Goal: Information Seeking & Learning: Learn about a topic

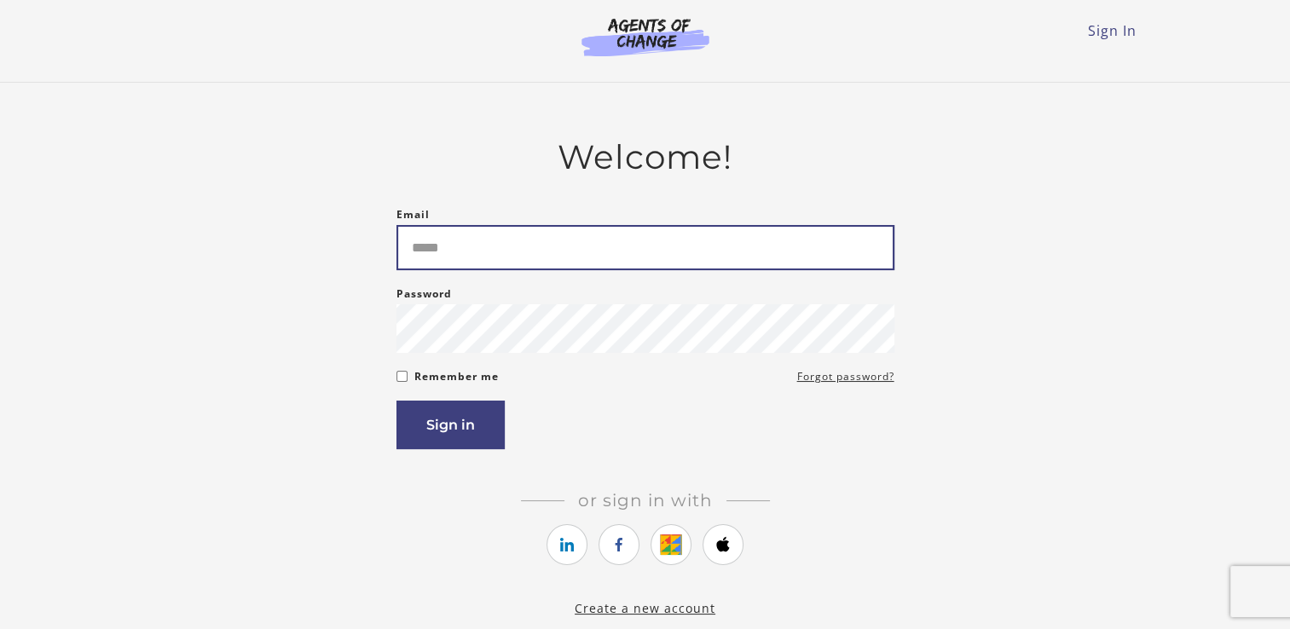
click at [457, 250] on input "Email" at bounding box center [645, 247] width 498 height 45
type input "**********"
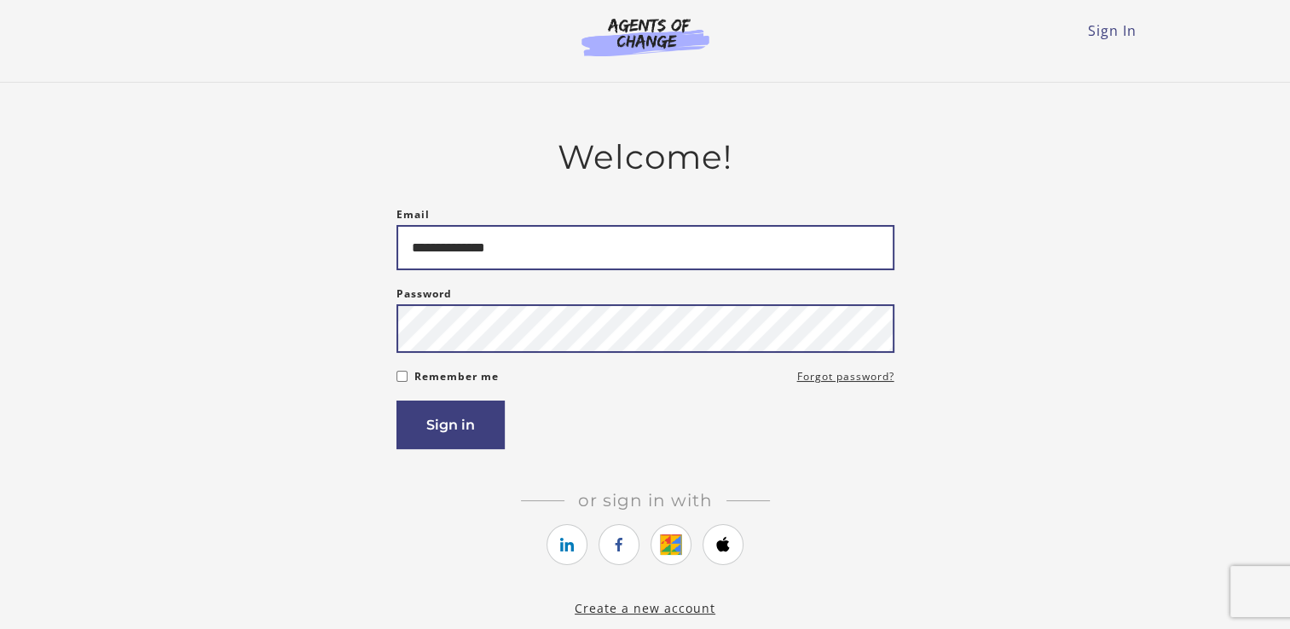
click at [396, 401] on button "Sign in" at bounding box center [450, 425] width 108 height 49
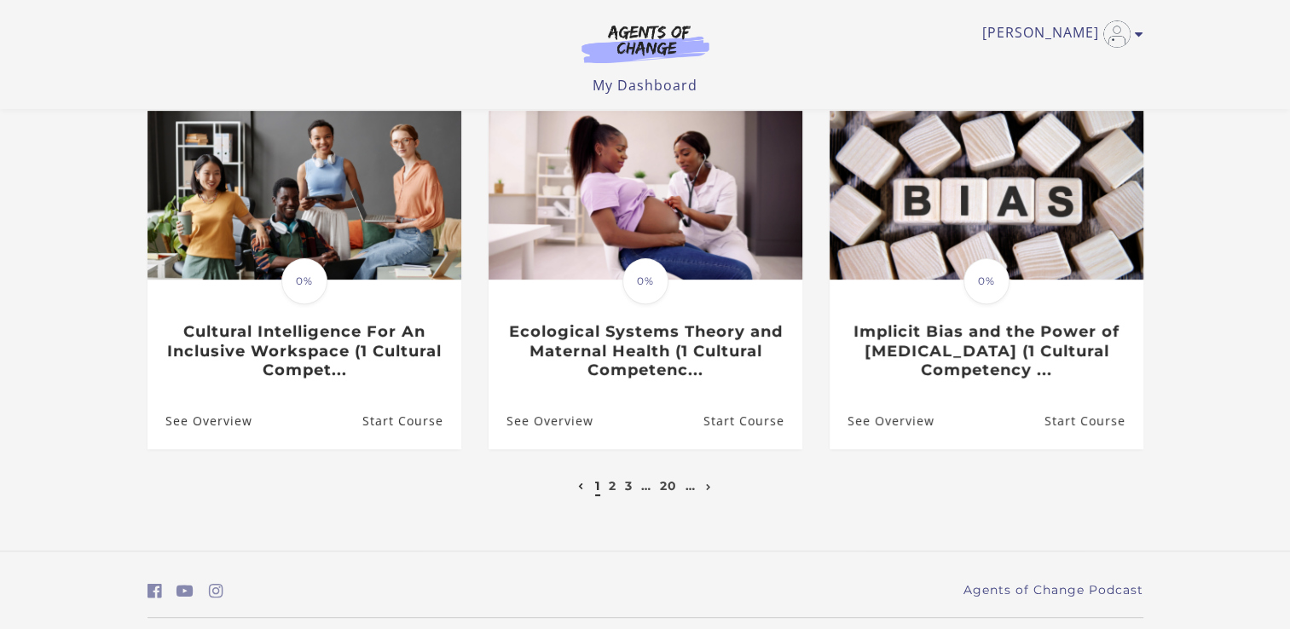
scroll to position [520, 0]
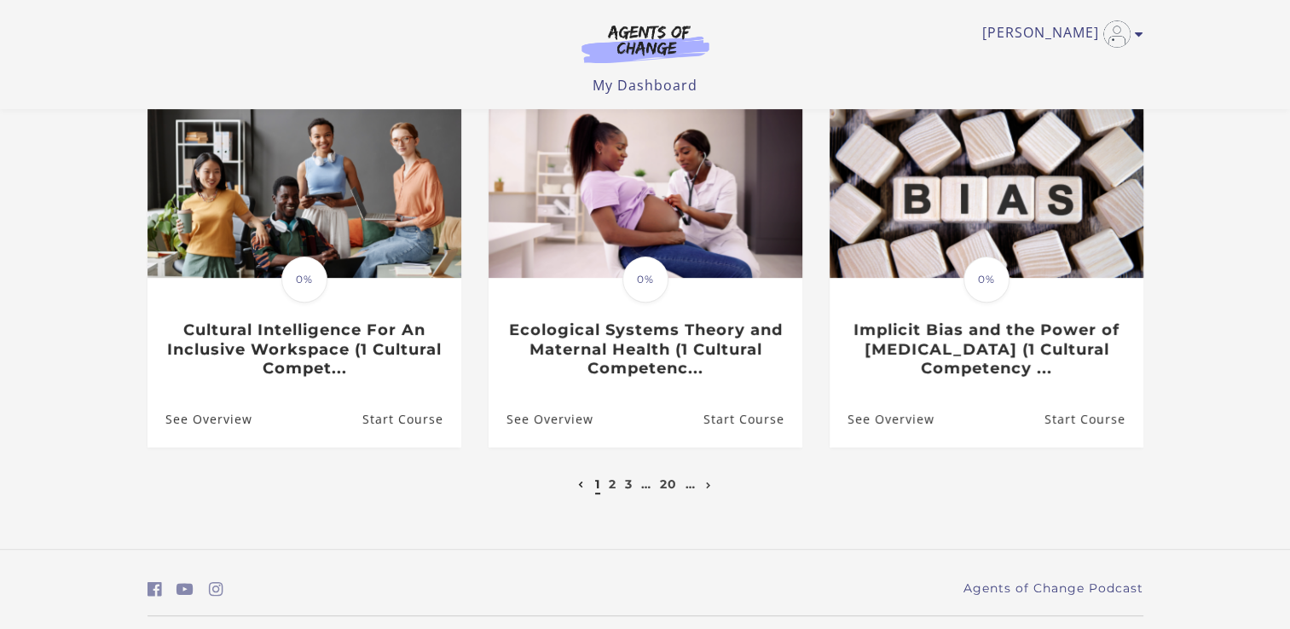
drag, startPoint x: 610, startPoint y: 491, endPoint x: 573, endPoint y: 526, distance: 51.3
click at [573, 526] on div "**********" at bounding box center [645, 67] width 1023 height 965
click at [610, 489] on link "2" at bounding box center [613, 484] width 8 height 15
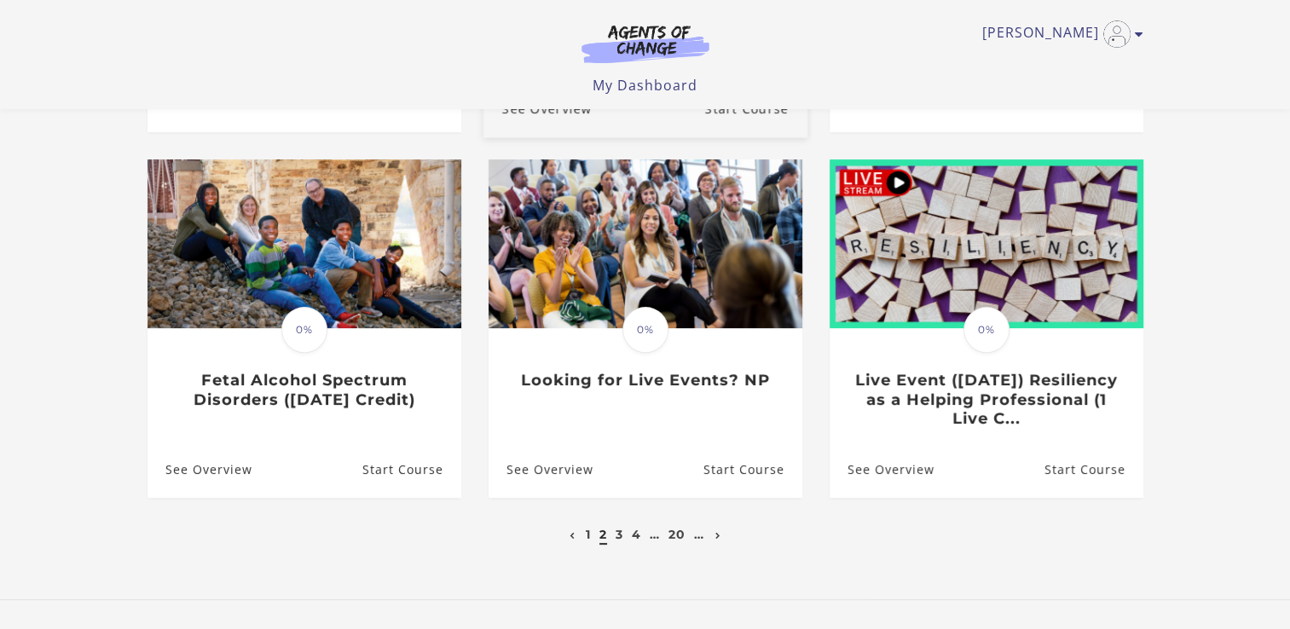
scroll to position [480, 0]
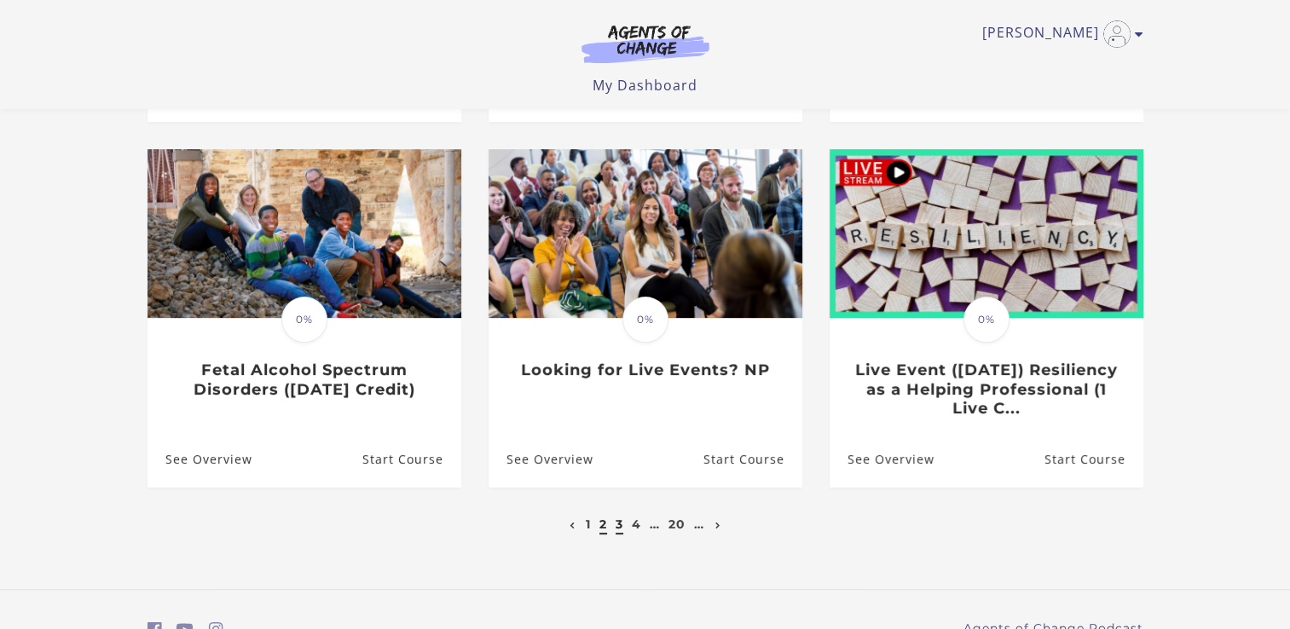
click at [621, 530] on link "3" at bounding box center [620, 524] width 8 height 15
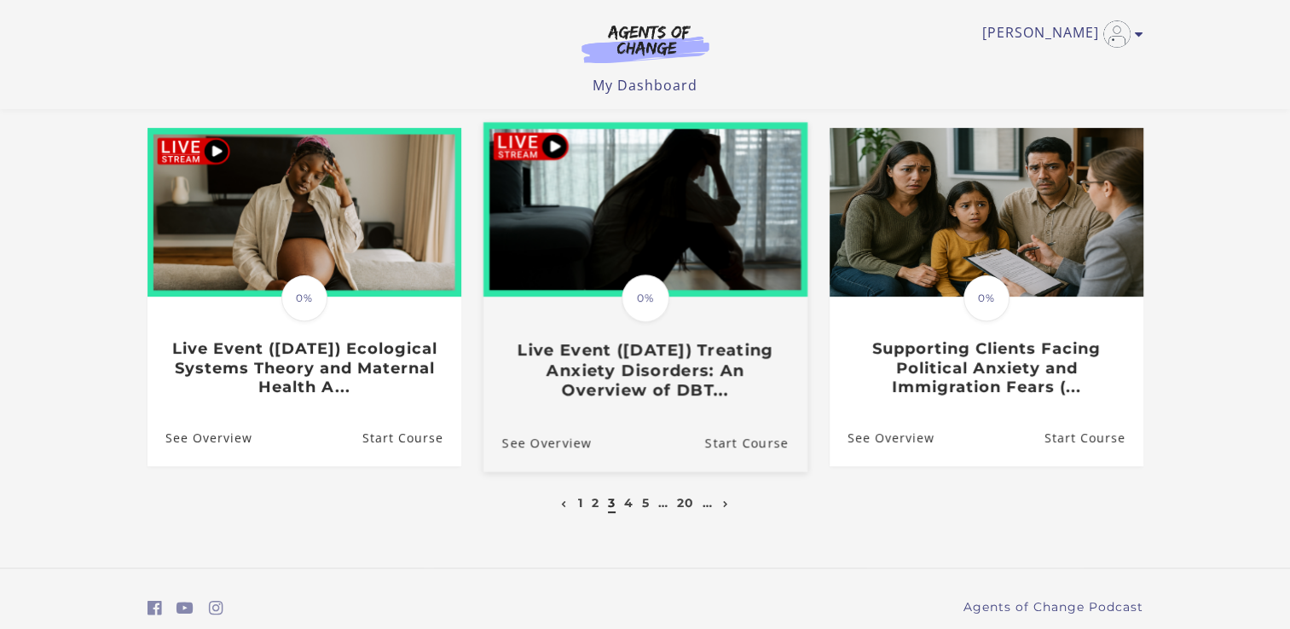
scroll to position [500, 0]
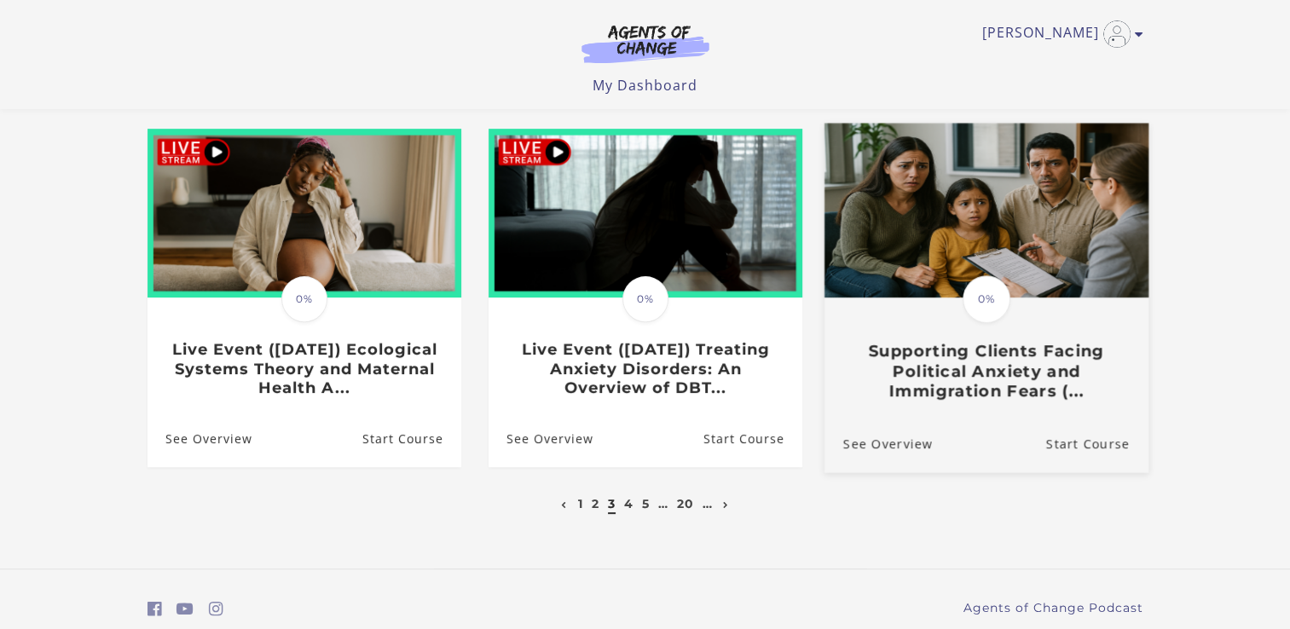
click at [1027, 252] on img at bounding box center [986, 210] width 324 height 175
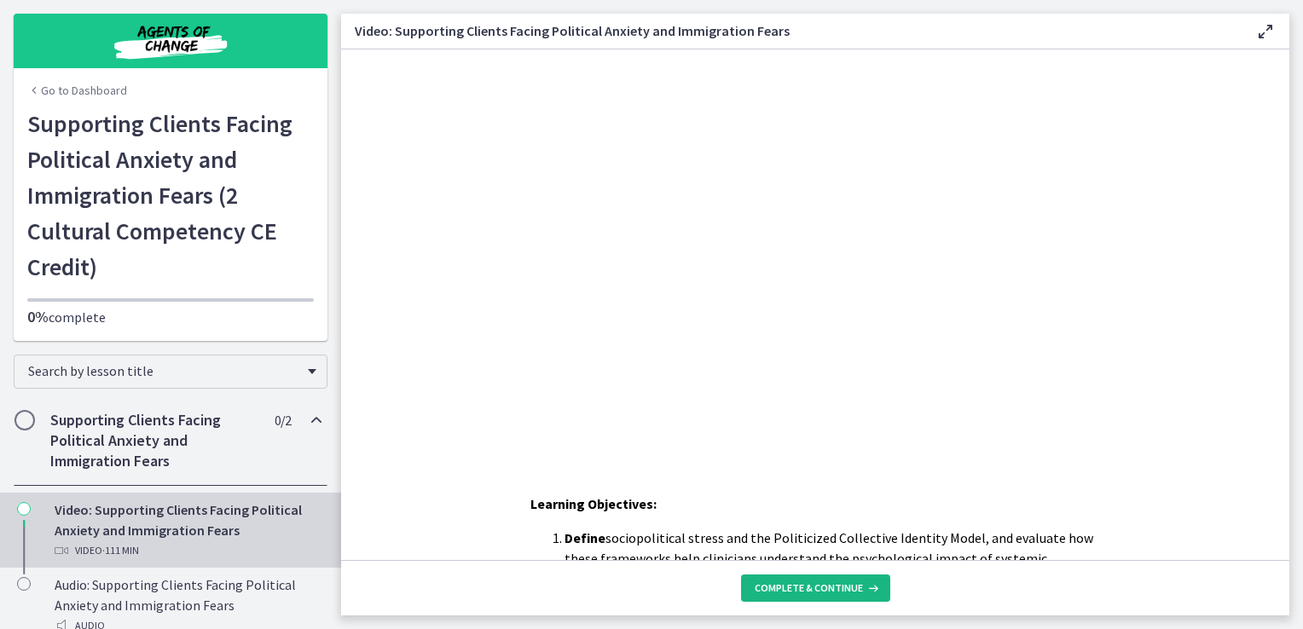
click at [830, 588] on span "Complete & continue" at bounding box center [809, 588] width 108 height 14
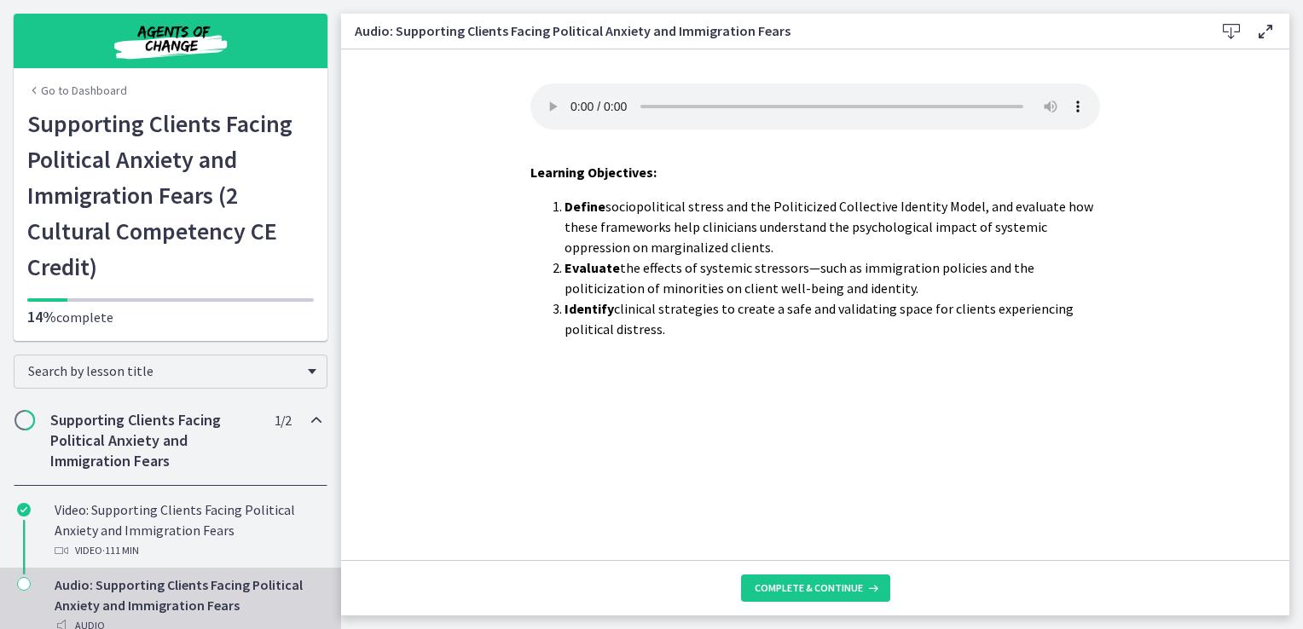
click at [757, 494] on div "Your browser doesn't support the audio element. Download it here Learning Objec…" at bounding box center [815, 322] width 597 height 477
click at [819, 588] on span "Complete & continue" at bounding box center [809, 588] width 108 height 14
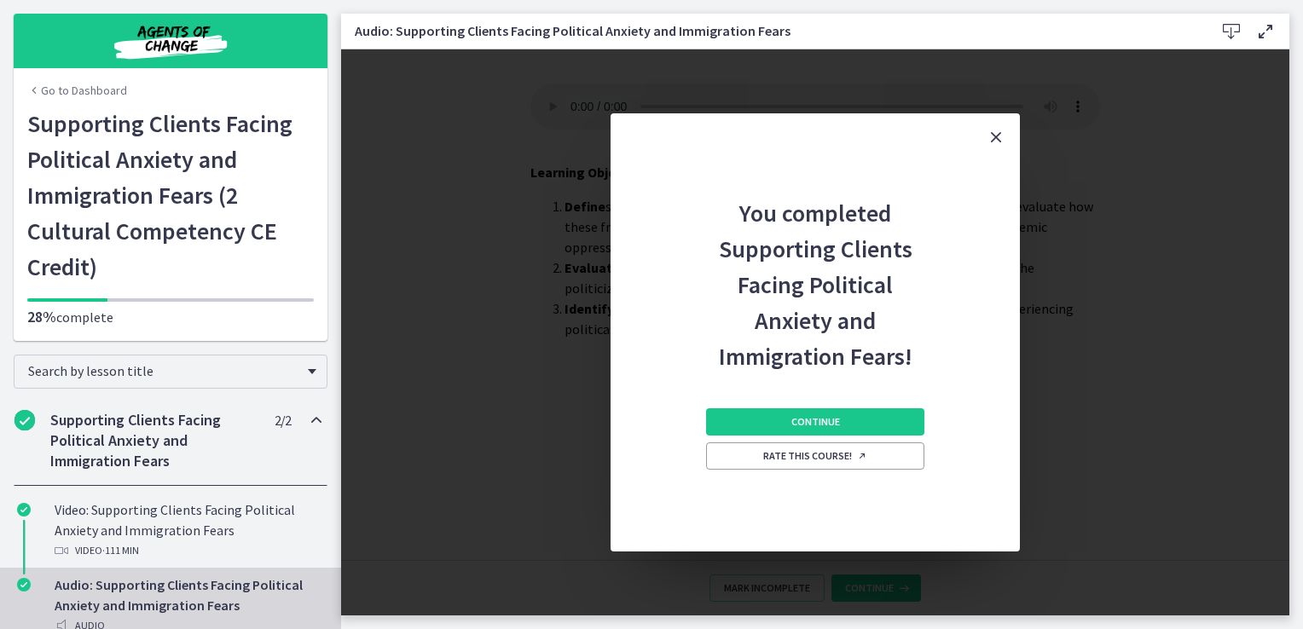
click at [992, 142] on icon "Close" at bounding box center [996, 137] width 20 height 20
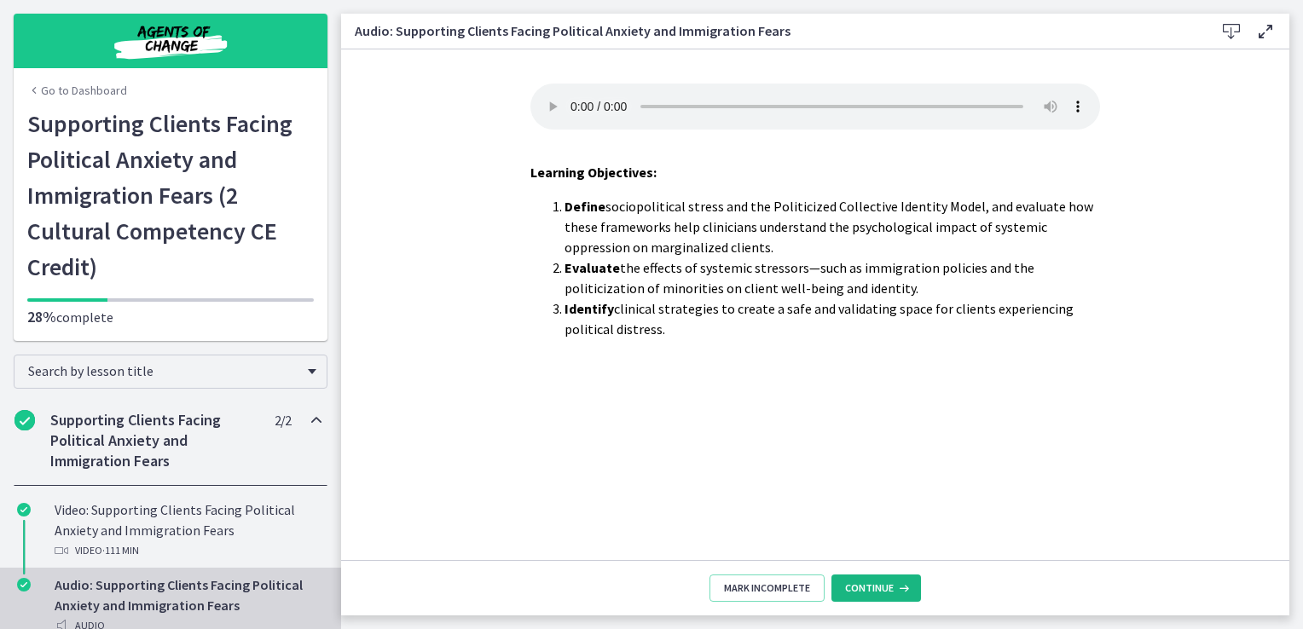
click at [867, 588] on span "Continue" at bounding box center [869, 588] width 49 height 14
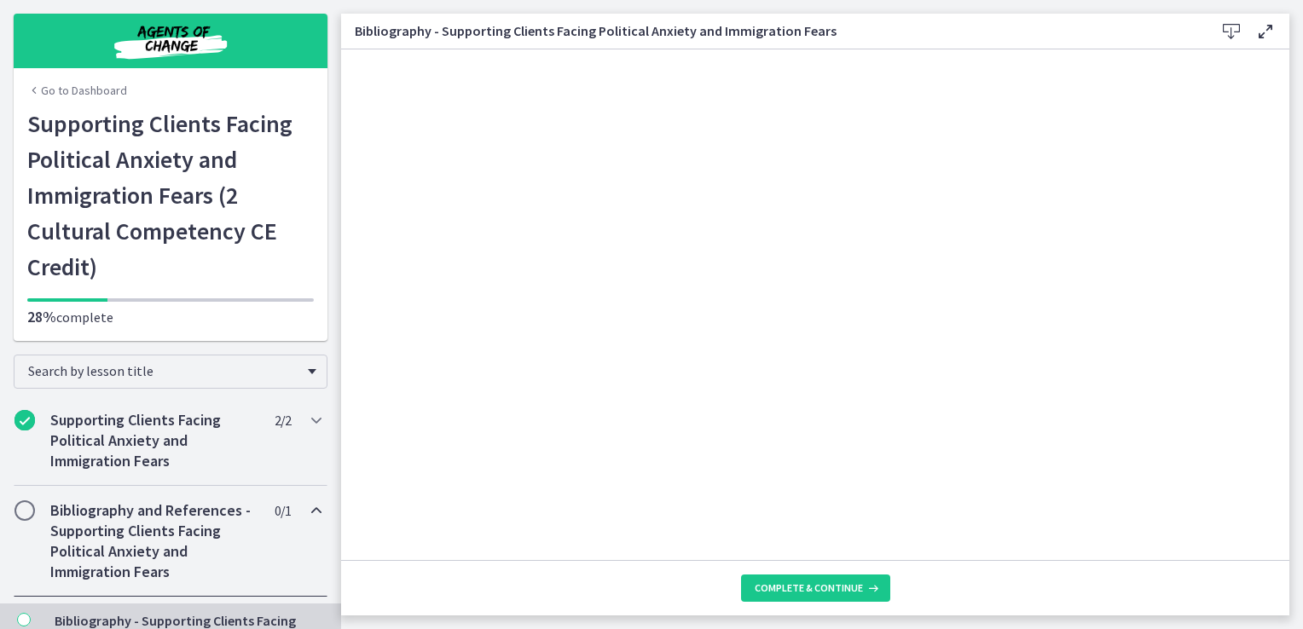
click at [147, 200] on h1 "Supporting Clients Facing Political Anxiety and Immigration Fears (2 Cultural C…" at bounding box center [170, 195] width 286 height 179
click at [58, 87] on link "Go to Dashboard" at bounding box center [77, 90] width 100 height 17
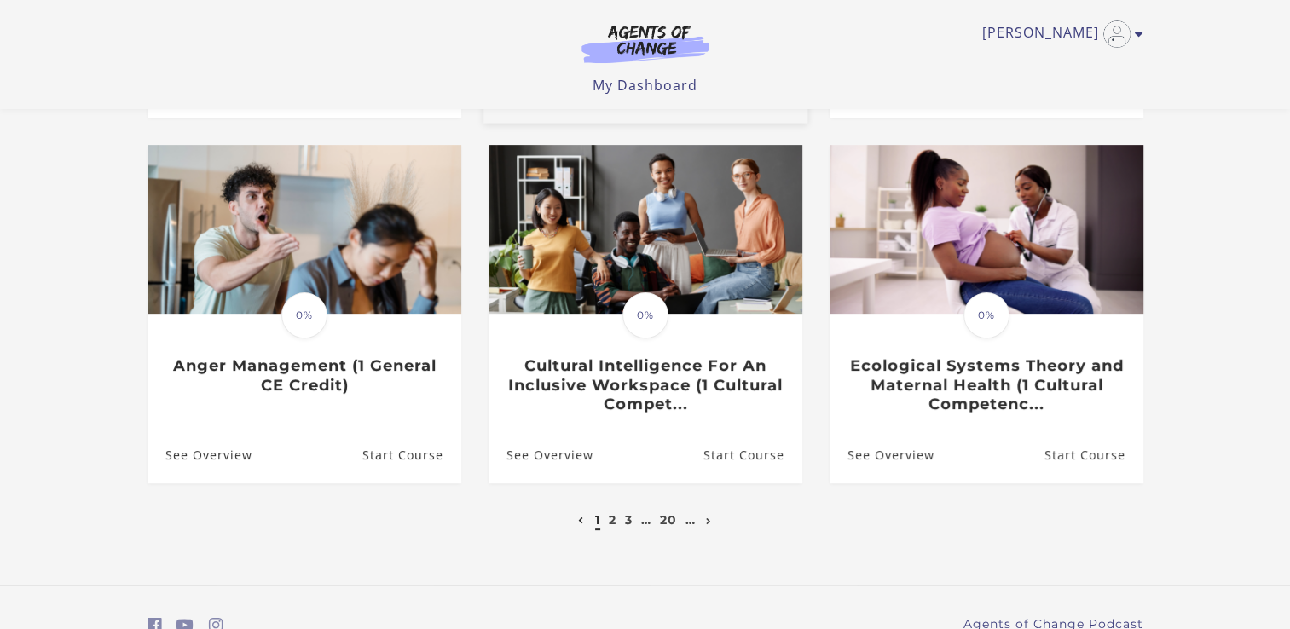
scroll to position [488, 0]
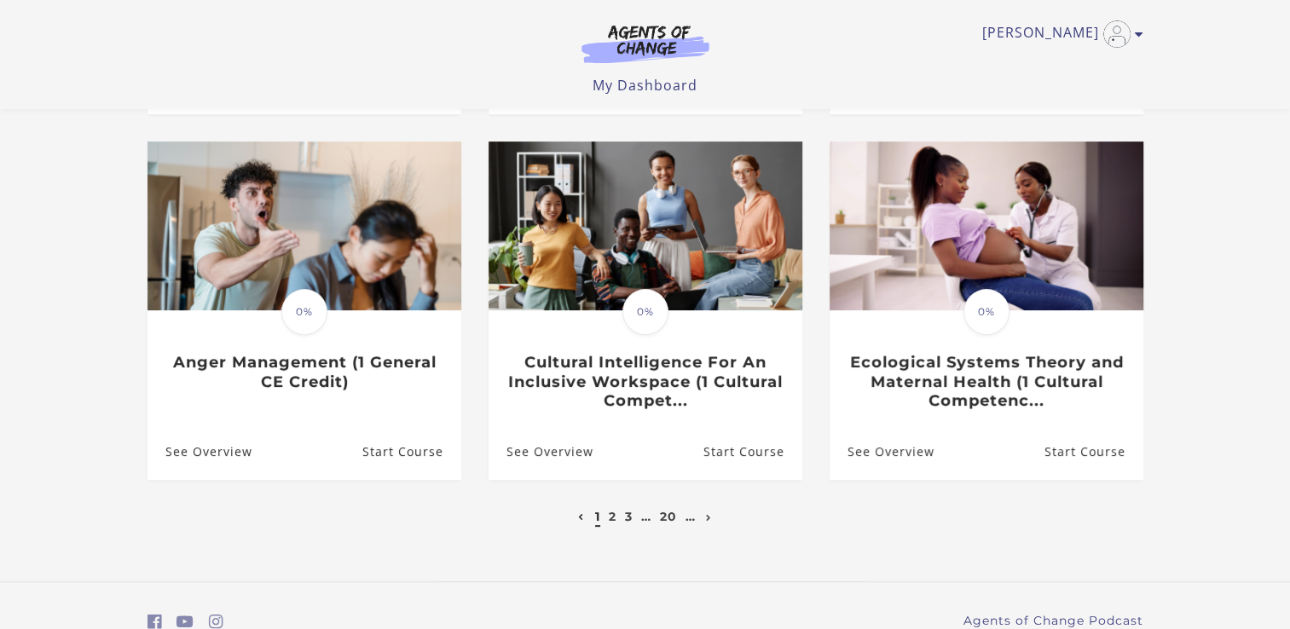
click at [622, 524] on li "3" at bounding box center [628, 516] width 12 height 20
click at [628, 520] on link "3" at bounding box center [629, 516] width 8 height 15
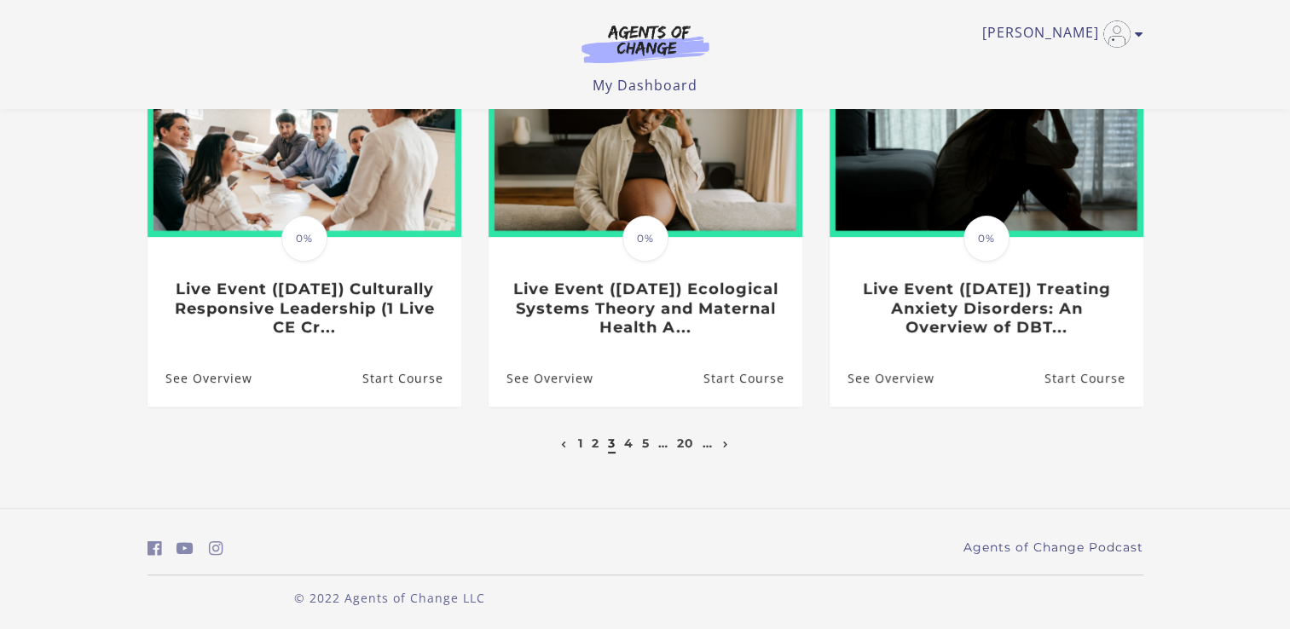
scroll to position [567, 0]
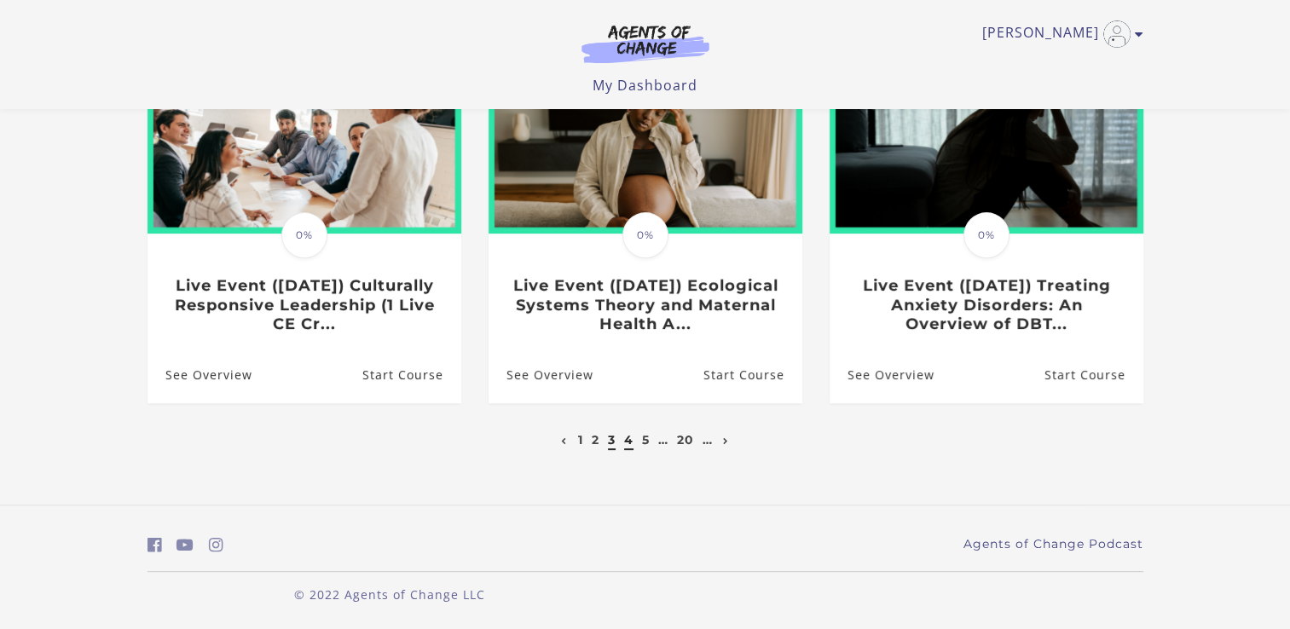
click at [629, 442] on link "4" at bounding box center [628, 439] width 9 height 15
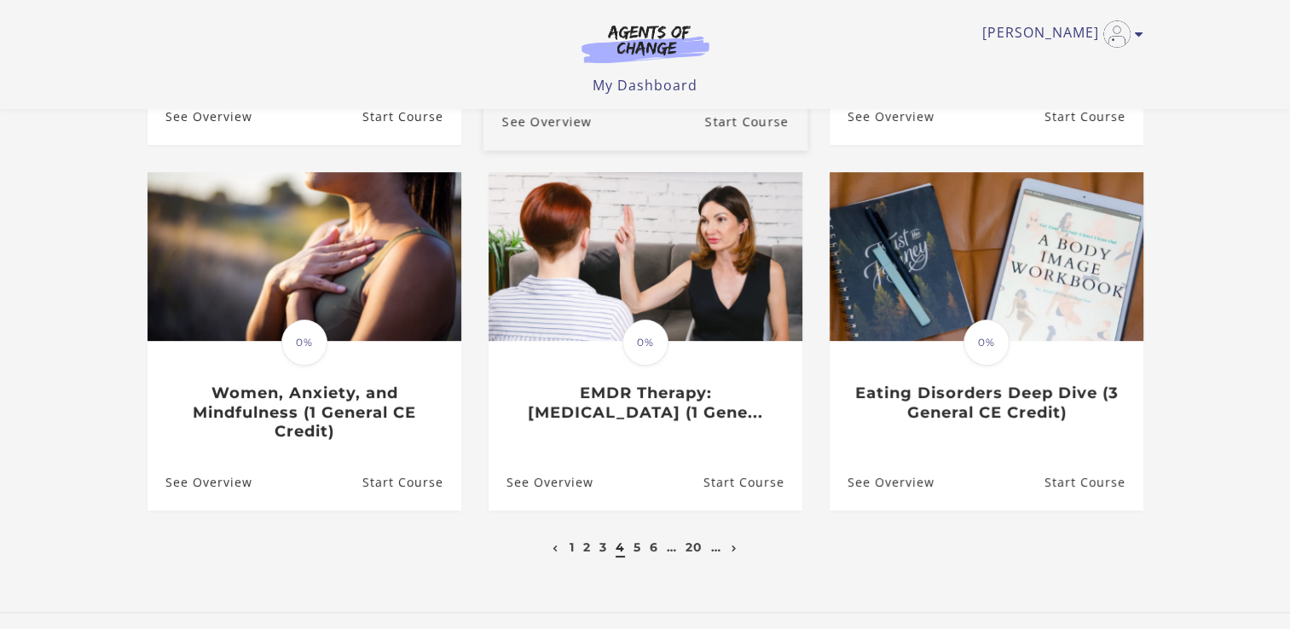
scroll to position [567, 0]
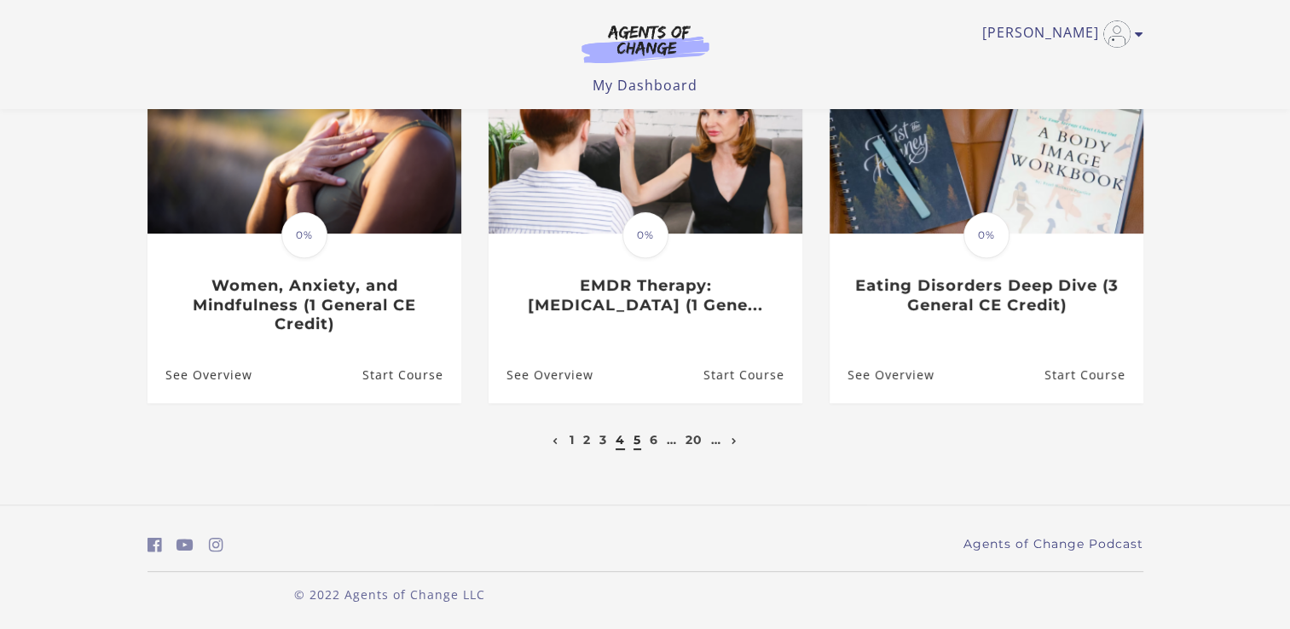
click at [637, 443] on link "5" at bounding box center [637, 439] width 8 height 15
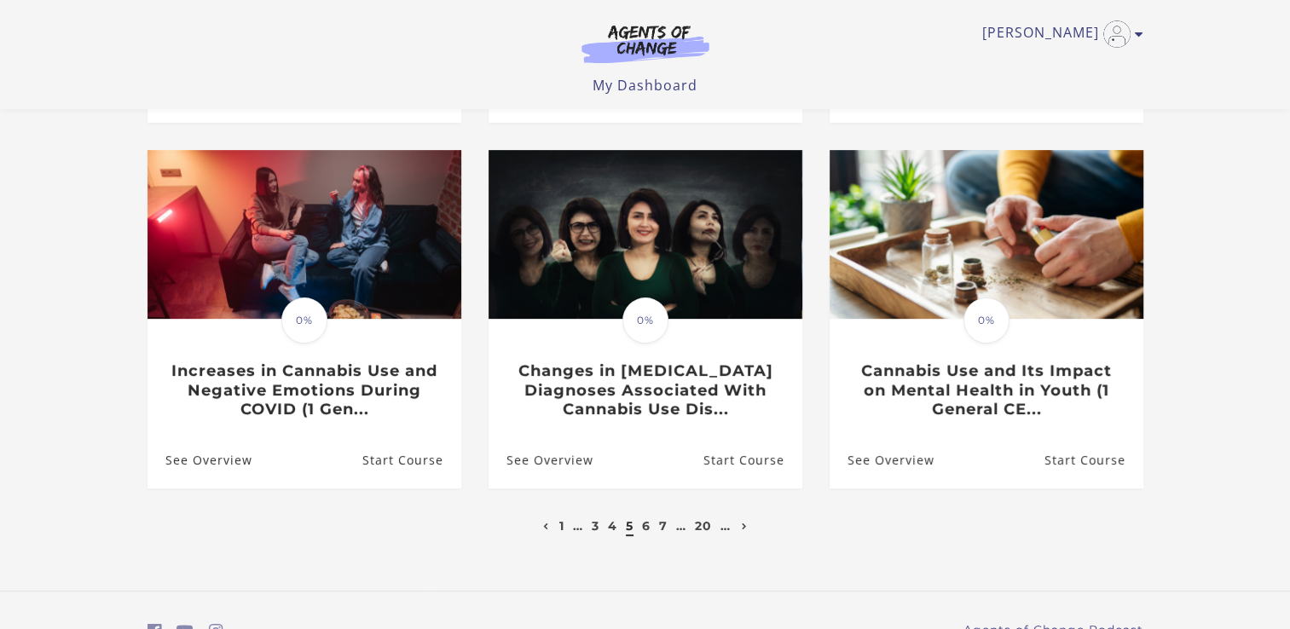
scroll to position [539, 0]
